Goal: Task Accomplishment & Management: Complete application form

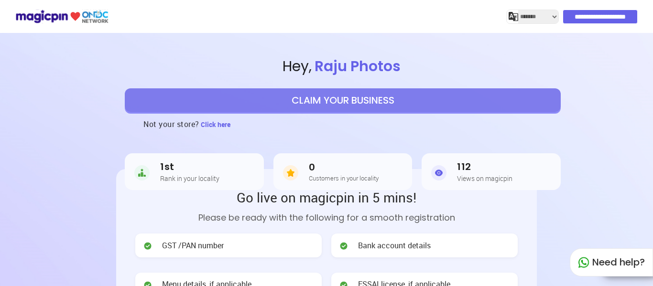
select select "*******"
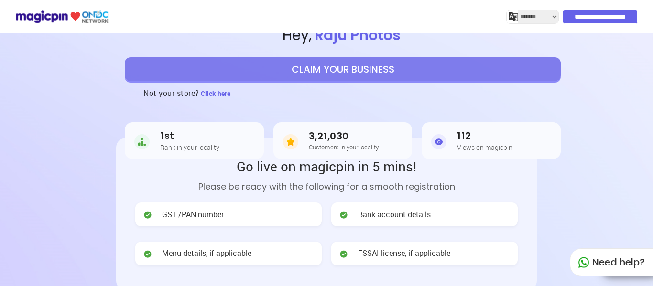
scroll to position [48, 0]
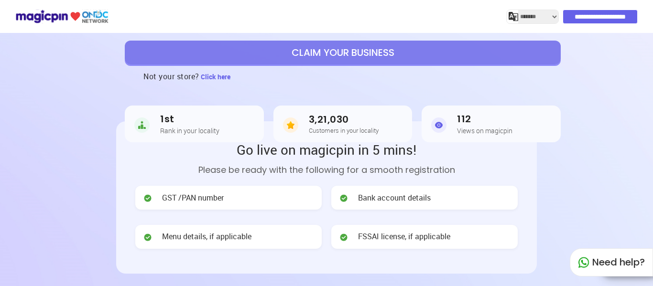
click at [334, 47] on button "CLAIM YOUR BUSINESS" at bounding box center [343, 53] width 436 height 24
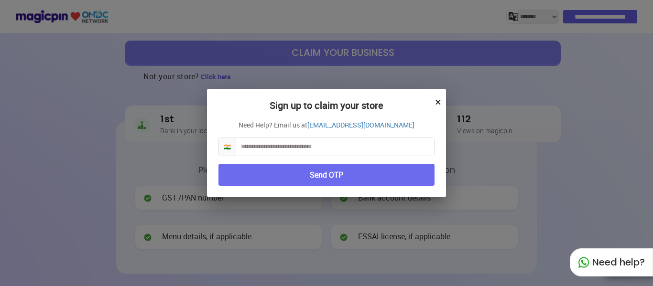
click at [310, 149] on input "text" at bounding box center [335, 147] width 198 height 18
type input "**********"
click at [344, 179] on button "Send OTP" at bounding box center [326, 175] width 216 height 22
click at [332, 175] on button "Send OTP" at bounding box center [326, 175] width 216 height 22
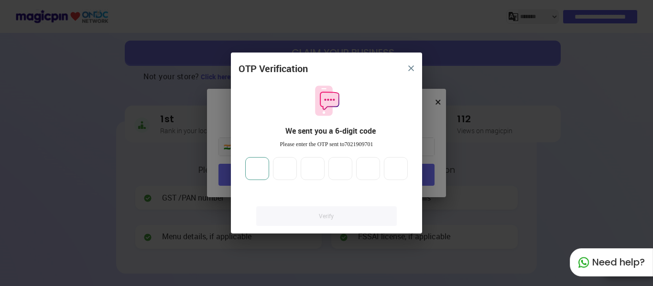
click at [261, 168] on input "number" at bounding box center [257, 168] width 24 height 23
type input "*"
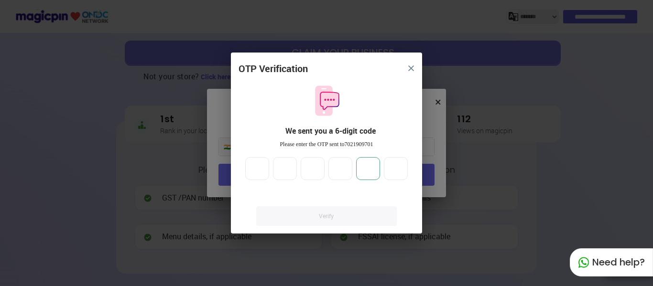
type input "*"
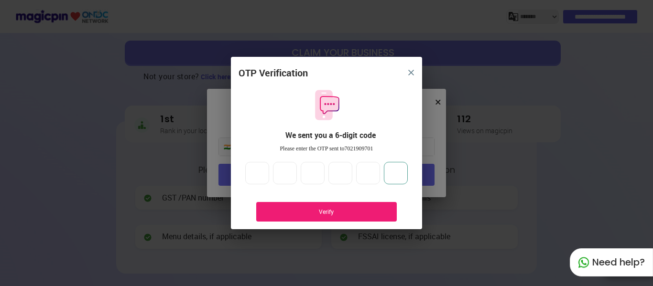
type input "*"
click at [316, 208] on div "Verify" at bounding box center [326, 212] width 112 height 8
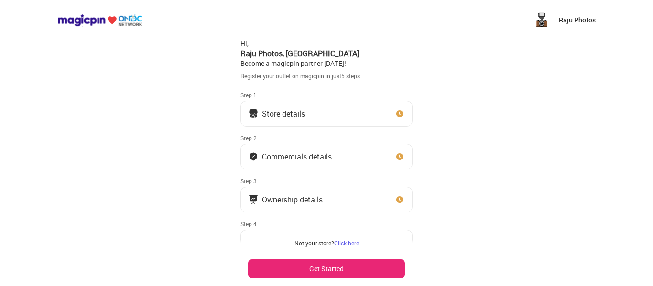
click at [313, 112] on button "Store details" at bounding box center [326, 114] width 172 height 26
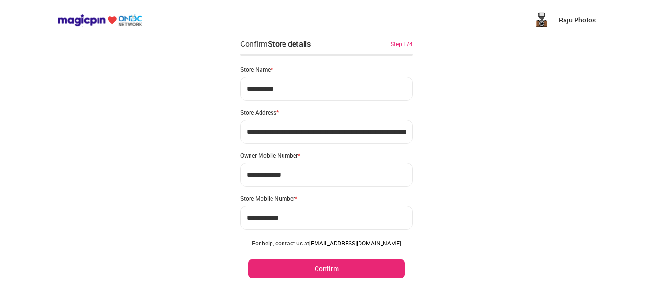
click at [314, 269] on button "Confirm" at bounding box center [326, 268] width 157 height 19
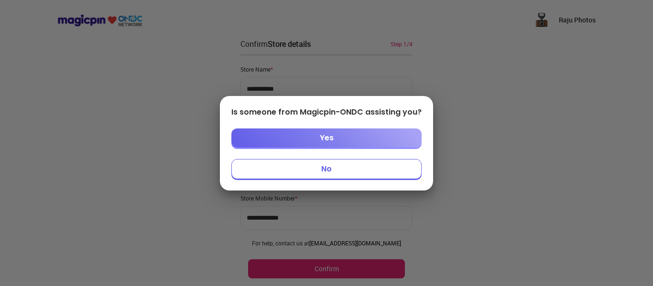
click at [316, 132] on button "Yes" at bounding box center [326, 137] width 190 height 19
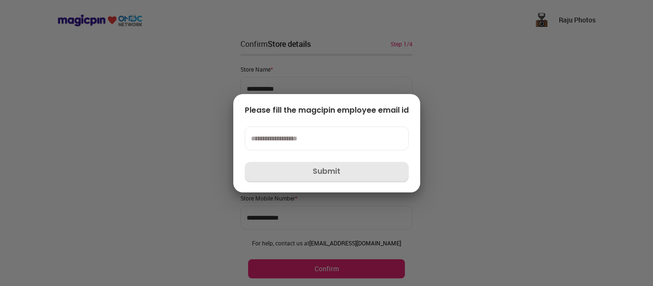
click at [511, 122] on div at bounding box center [326, 143] width 653 height 286
click at [321, 265] on div at bounding box center [326, 143] width 653 height 286
click at [187, 107] on div at bounding box center [326, 143] width 653 height 286
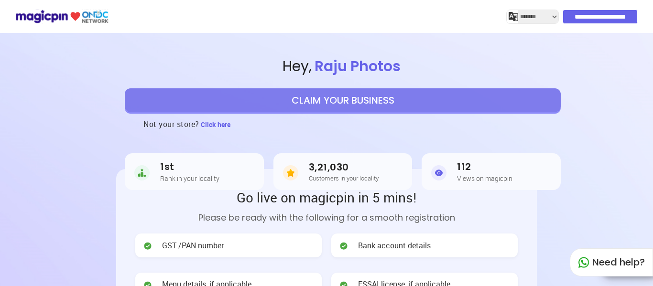
select select "*******"
click at [220, 124] on span "Click here" at bounding box center [216, 124] width 30 height 9
select select "*******"
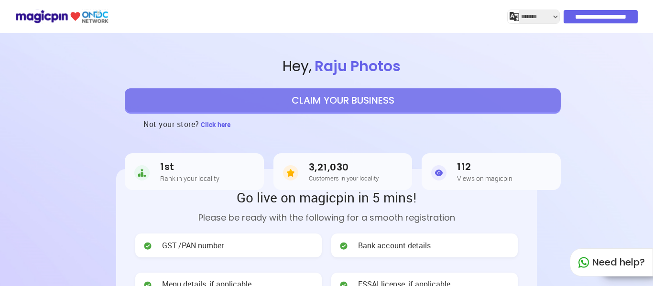
click at [604, 20] on input "**********" at bounding box center [600, 16] width 74 height 13
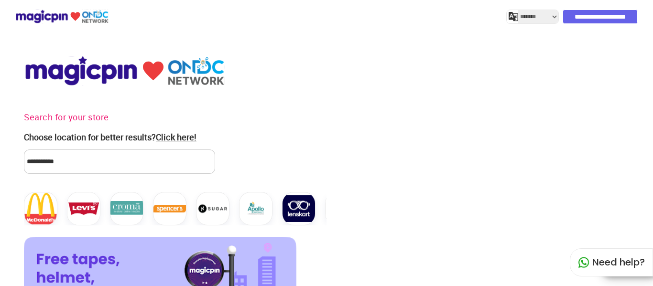
select select "*******"
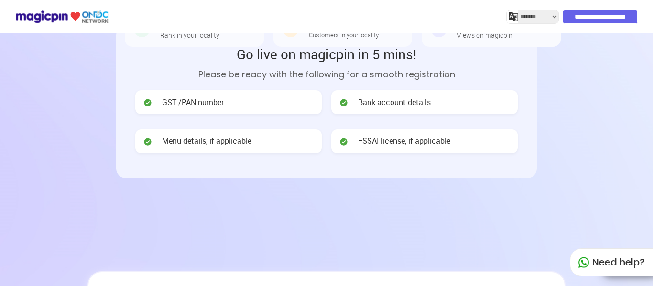
scroll to position [96, 0]
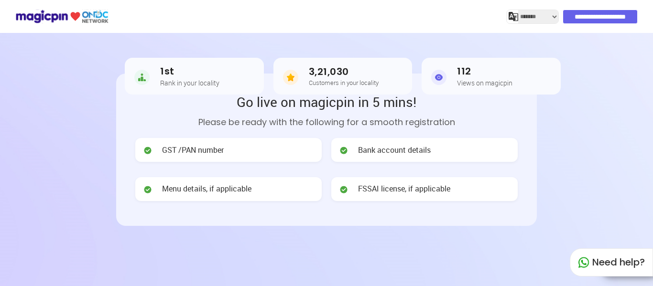
click at [171, 71] on h3 "1st" at bounding box center [189, 71] width 59 height 11
click at [436, 76] on img at bounding box center [438, 77] width 15 height 19
click at [319, 82] on h5 "Customers in your locality" at bounding box center [344, 82] width 70 height 7
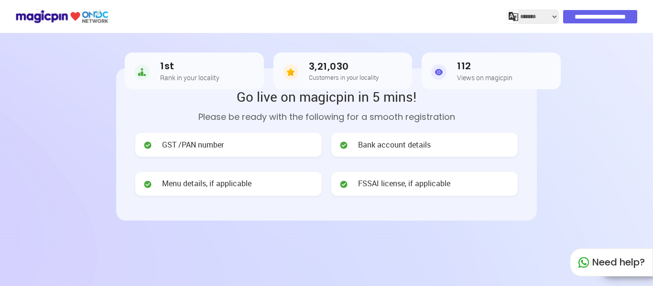
scroll to position [143, 0]
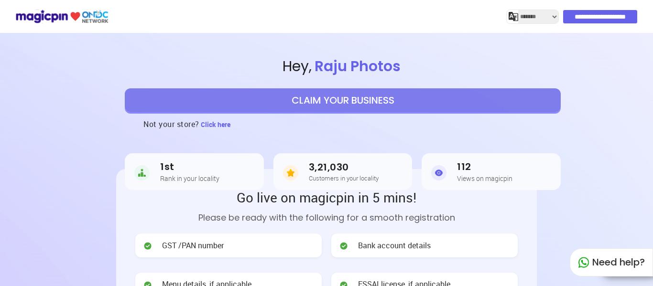
select select "*******"
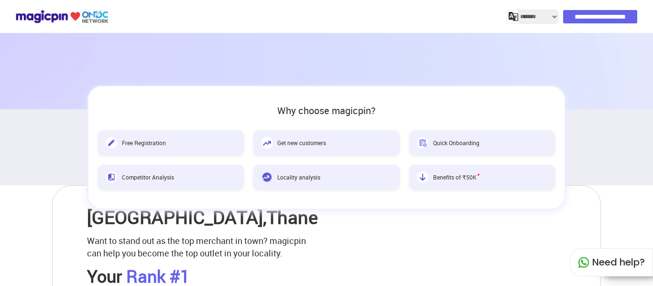
scroll to position [334, 0]
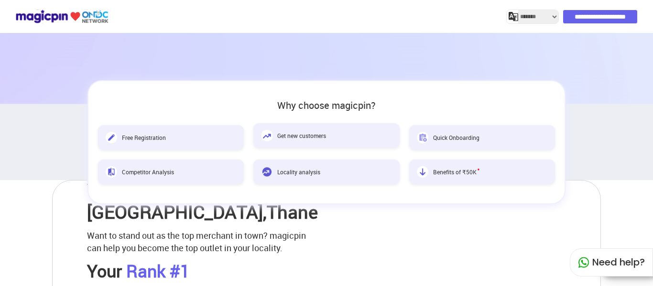
click at [322, 135] on span "Get new customers" at bounding box center [301, 136] width 49 height 8
click at [265, 135] on img at bounding box center [266, 135] width 11 height 11
click at [265, 136] on img at bounding box center [266, 135] width 11 height 11
click at [443, 143] on div "Quick Onboarding" at bounding box center [482, 135] width 146 height 25
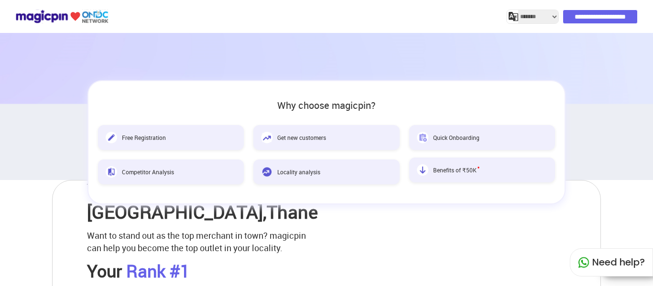
click at [443, 171] on span "Benefits of ₹50K *" at bounding box center [456, 170] width 46 height 8
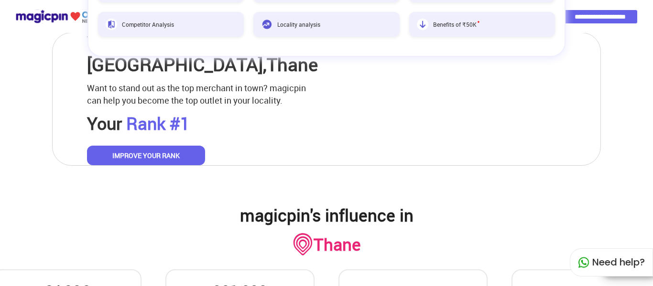
scroll to position [478, 0]
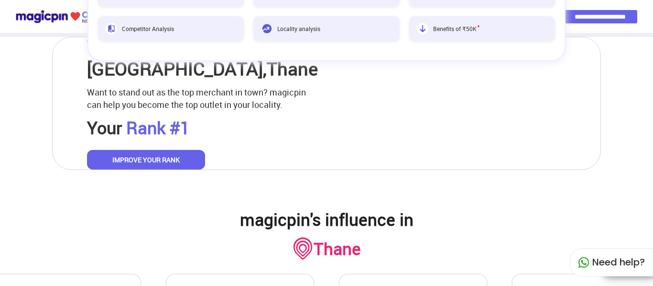
click at [148, 170] on button "IMPROVE YOUR RANK" at bounding box center [146, 160] width 118 height 20
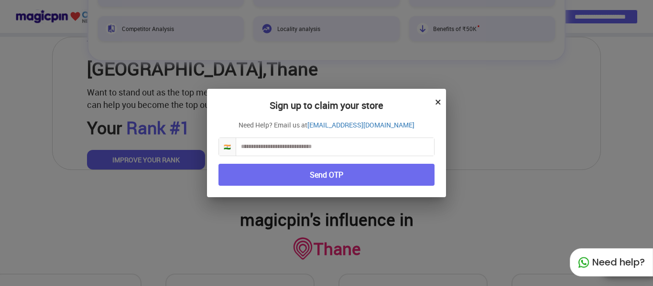
click at [271, 147] on input "text" at bounding box center [335, 147] width 198 height 18
click at [436, 100] on button "×" at bounding box center [438, 102] width 6 height 16
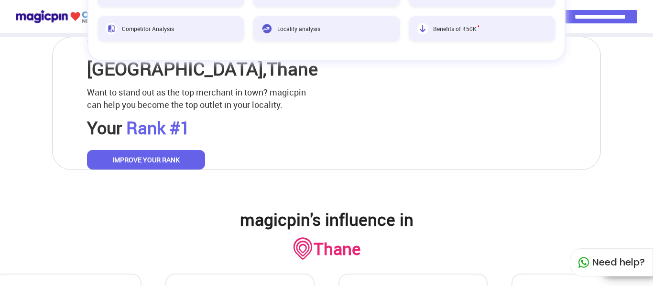
click at [161, 165] on button "IMPROVE YOUR RANK" at bounding box center [146, 160] width 118 height 20
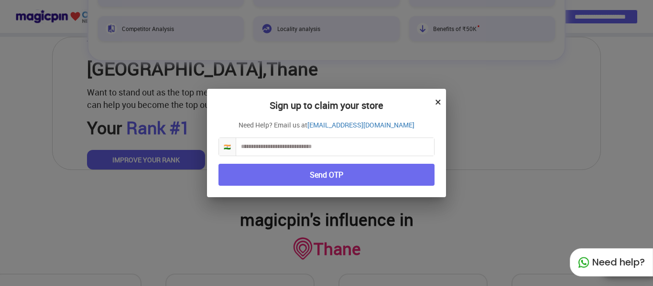
click at [261, 142] on input "text" at bounding box center [335, 147] width 198 height 18
type input "**********"
click at [320, 179] on button "Send OTP" at bounding box center [326, 175] width 216 height 22
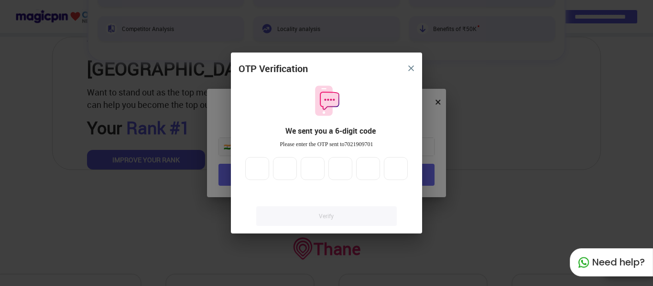
click at [270, 171] on div at bounding box center [326, 168] width 166 height 23
click at [266, 171] on input "number" at bounding box center [257, 168] width 24 height 23
type input "*"
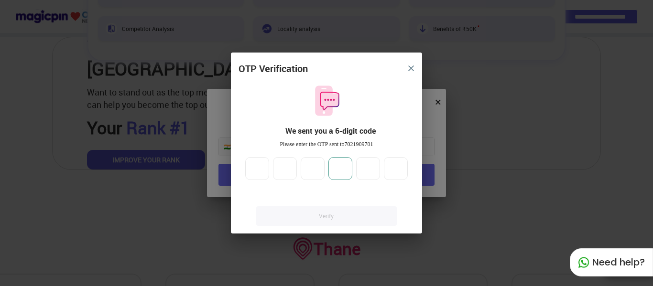
type input "*"
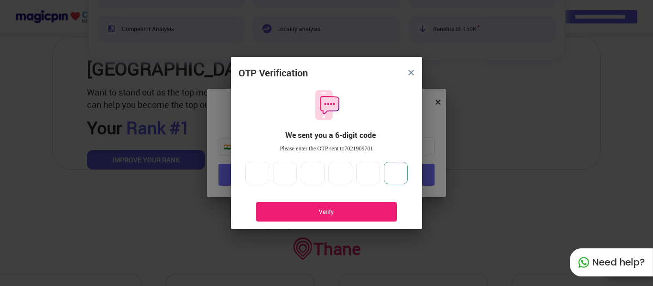
type input "*"
click at [351, 212] on div "Verify" at bounding box center [326, 212] width 112 height 8
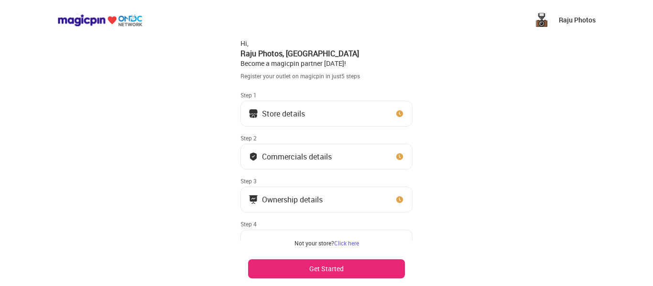
click at [293, 113] on div "Store details" at bounding box center [283, 113] width 43 height 5
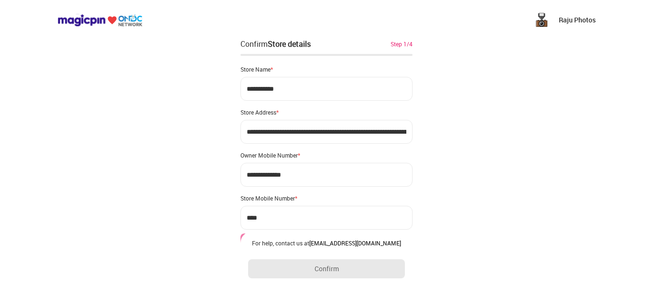
type input "**********"
